Goal: Transaction & Acquisition: Purchase product/service

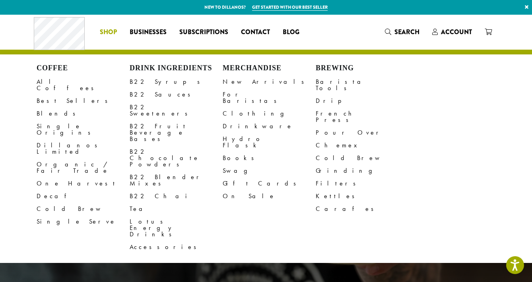
click at [111, 29] on span "Shop" at bounding box center [108, 32] width 17 height 10
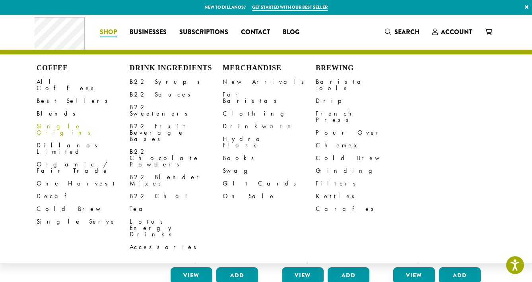
click at [58, 120] on link "Single Origins" at bounding box center [83, 129] width 93 height 19
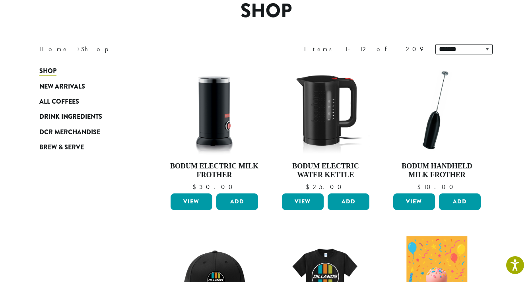
scroll to position [96, 0]
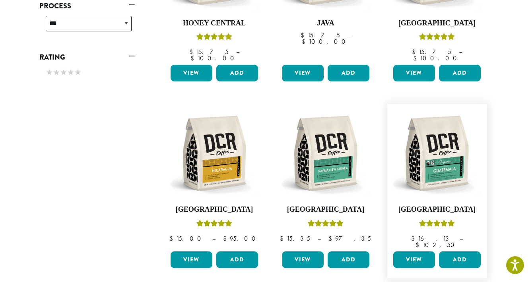
scroll to position [411, 0]
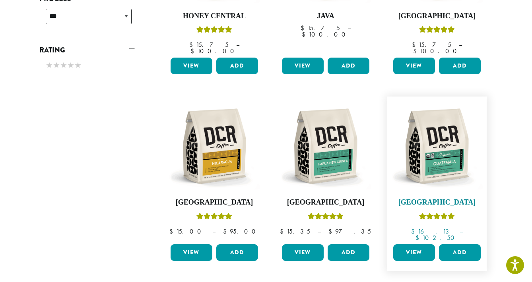
click at [447, 140] on img at bounding box center [436, 146] width 91 height 91
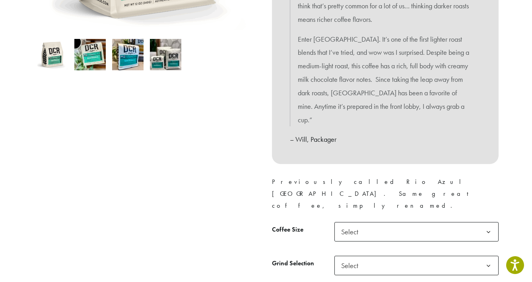
scroll to position [258, 0]
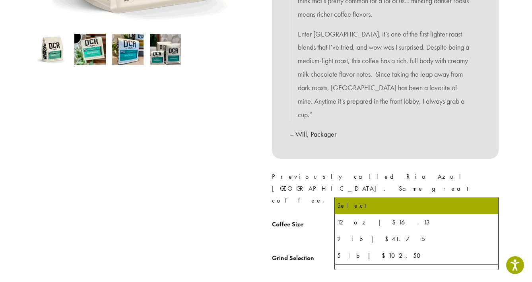
click at [387, 217] on span "Select" at bounding box center [417, 226] width 164 height 19
